Goal: Task Accomplishment & Management: Use online tool/utility

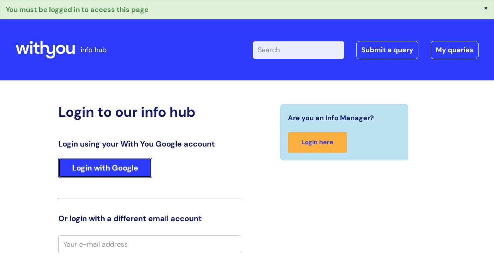
click at [116, 166] on link "Login with Google" at bounding box center [105, 168] width 94 height 20
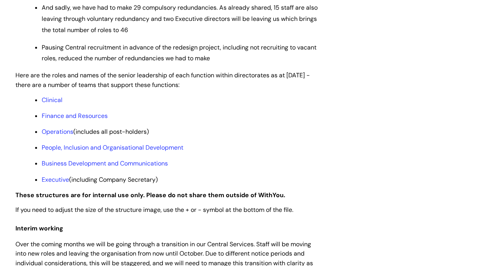
scroll to position [588, 0]
